Goal: Find specific page/section: Find specific page/section

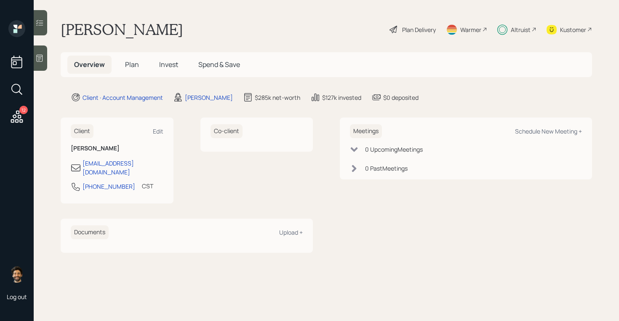
click at [518, 29] on div "Altruist" at bounding box center [521, 29] width 20 height 9
